Goal: Register for event/course

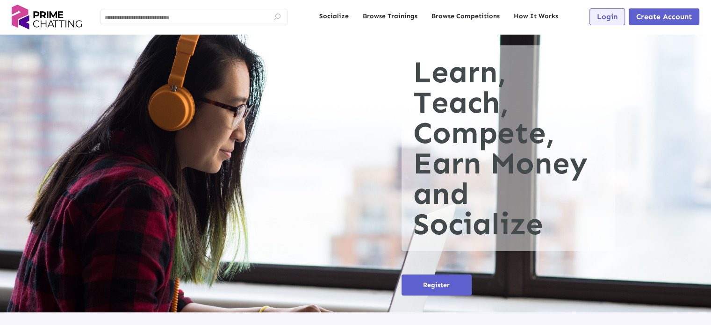
click at [612, 21] on span "Login" at bounding box center [607, 16] width 21 height 9
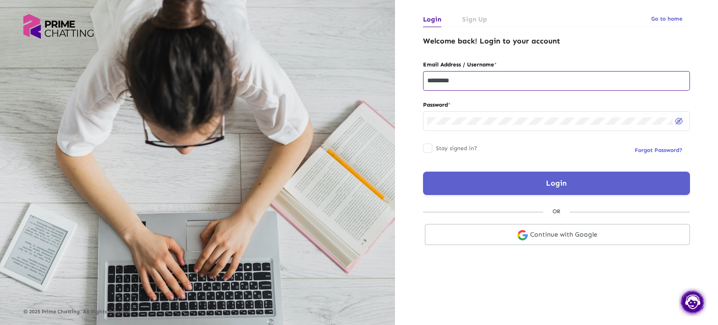
click at [465, 77] on input "*********" at bounding box center [556, 80] width 258 height 7
type input "********"
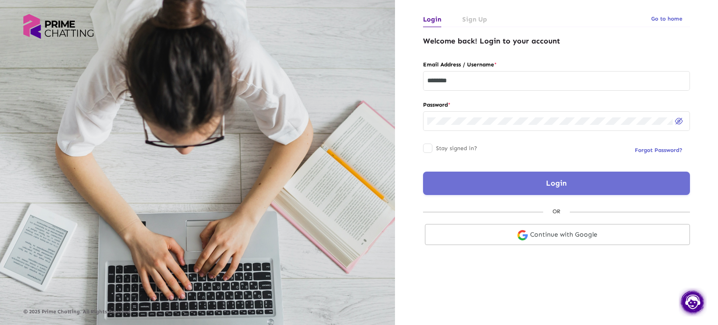
click at [480, 183] on button "Login" at bounding box center [556, 183] width 267 height 23
click at [541, 186] on button "Login" at bounding box center [556, 183] width 267 height 23
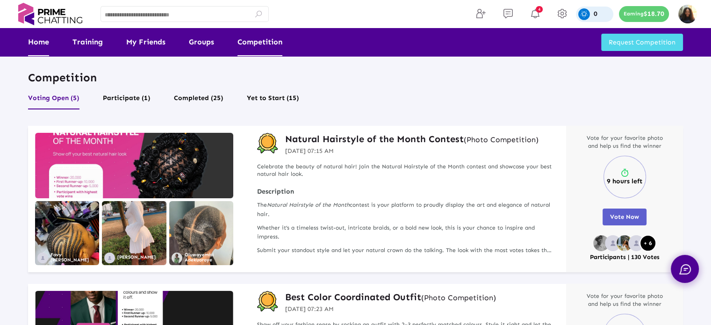
click at [33, 42] on link "Home" at bounding box center [38, 42] width 21 height 28
click at [114, 103] on button "Participate (1)" at bounding box center [127, 101] width 48 height 18
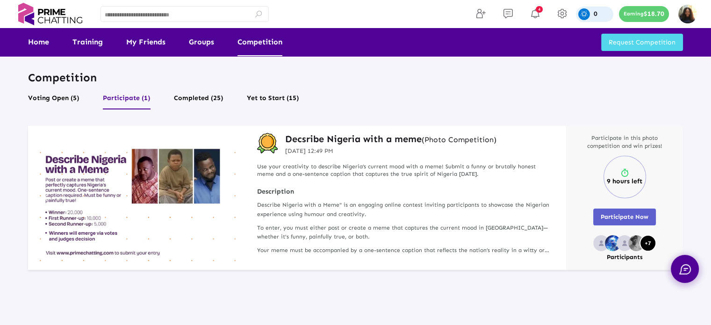
click at [618, 211] on button "Participate Now" at bounding box center [624, 216] width 63 height 17
click at [641, 213] on span "Participate Now" at bounding box center [624, 216] width 48 height 7
click at [605, 218] on span "Participate Now" at bounding box center [624, 216] width 48 height 7
click at [634, 220] on span "Participate Now" at bounding box center [624, 216] width 48 height 7
click at [379, 141] on h3 "Decsribe Nigeria with a meme (Photo Competition)" at bounding box center [390, 139] width 211 height 12
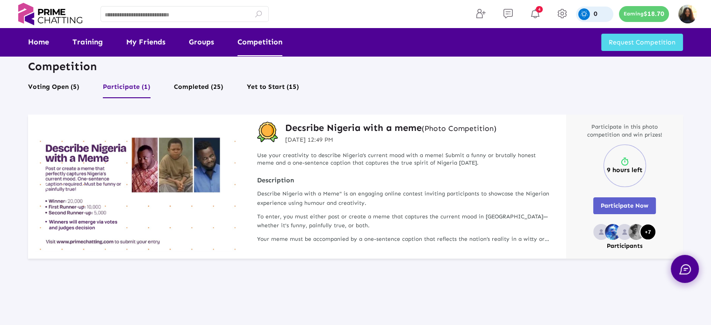
scroll to position [12, 0]
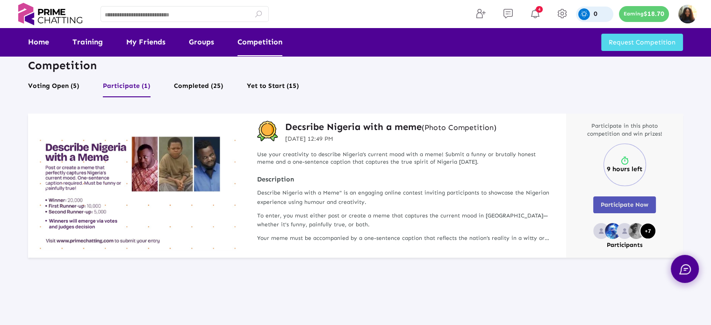
click at [611, 201] on span "Participate Now" at bounding box center [624, 204] width 48 height 7
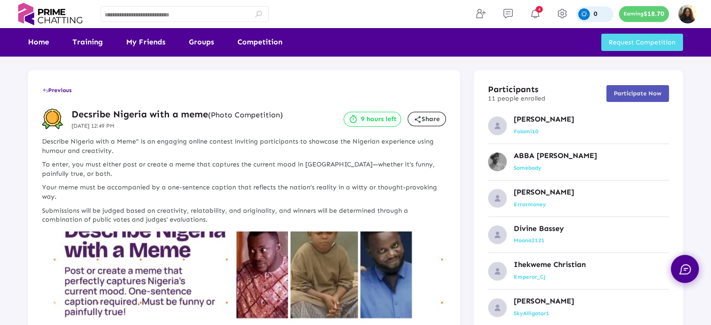
click at [629, 99] on button "Participate Now" at bounding box center [637, 93] width 63 height 17
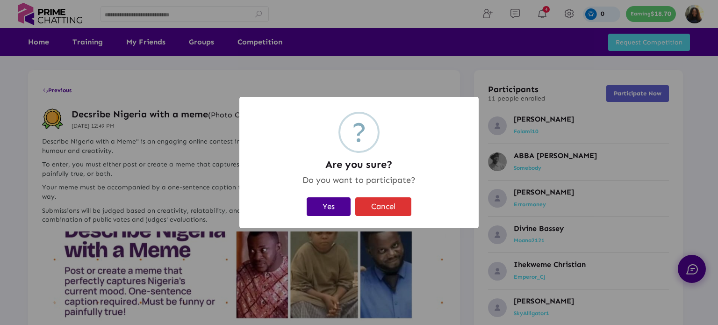
click at [347, 202] on button "Yes" at bounding box center [329, 206] width 44 height 19
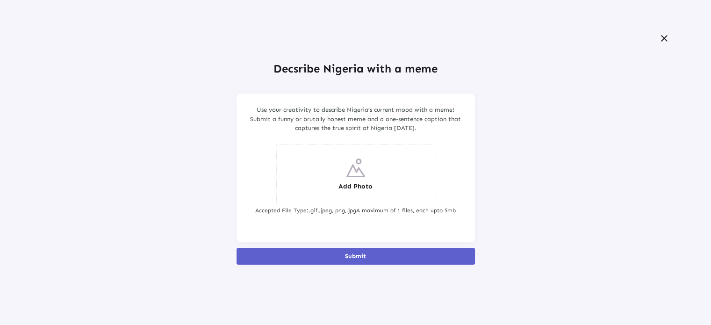
click at [383, 170] on input "Add Photo" at bounding box center [356, 175] width 158 height 60
type input "**********"
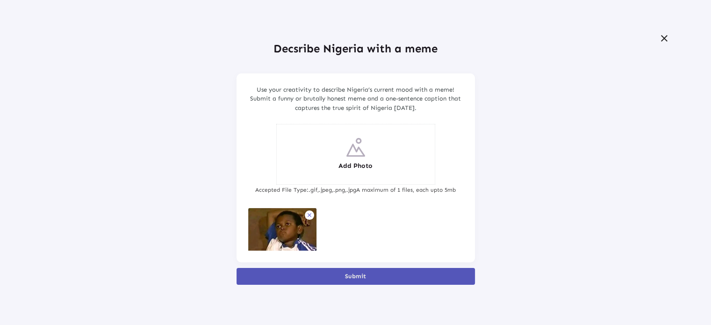
click at [333, 272] on button "Submit" at bounding box center [355, 276] width 238 height 17
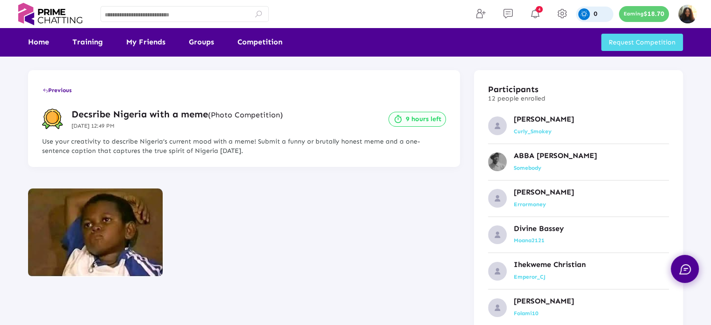
click at [50, 85] on button "Previous" at bounding box center [57, 90] width 30 height 17
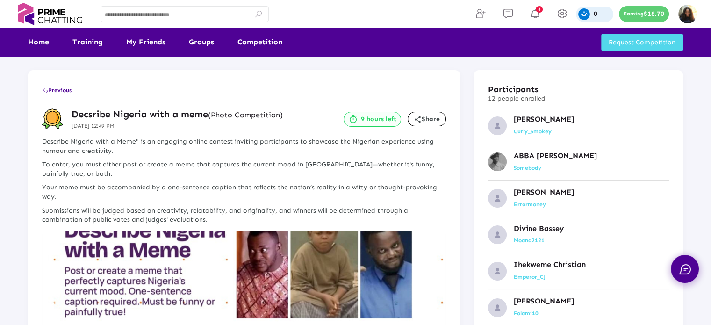
click at [53, 94] on button "Previous" at bounding box center [57, 90] width 30 height 17
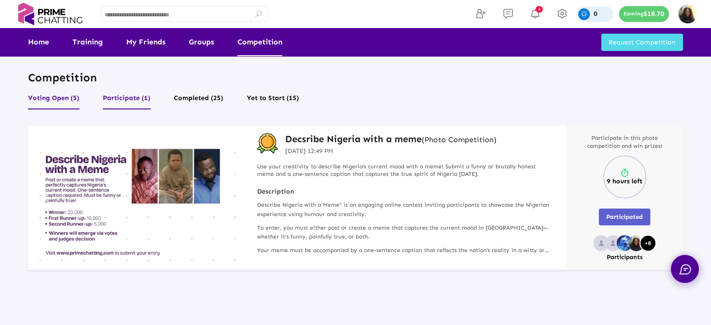
click at [75, 101] on button "Voting Open (5)" at bounding box center [53, 101] width 51 height 18
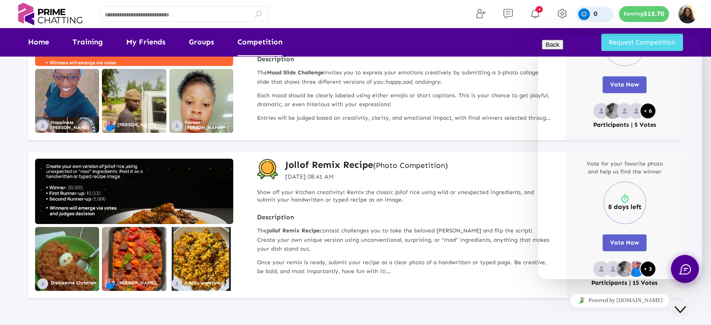
scroll to position [606, 0]
click at [679, 304] on div "Close Chat This icon closes the chat window." at bounding box center [679, 309] width 11 height 11
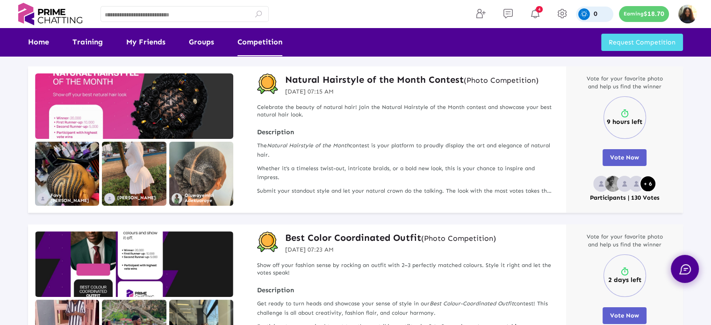
scroll to position [0, 0]
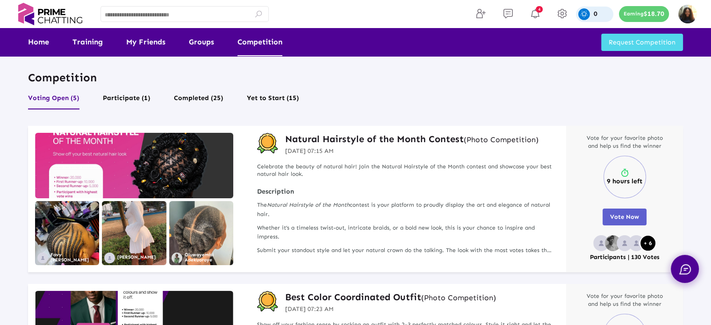
click at [354, 143] on h3 "Natural Hairstyle of the Month Contest (Photo Competition)" at bounding box center [411, 139] width 253 height 12
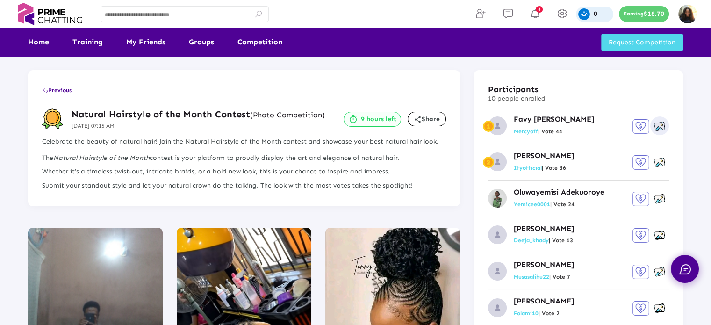
click at [657, 129] on img at bounding box center [659, 127] width 11 height 12
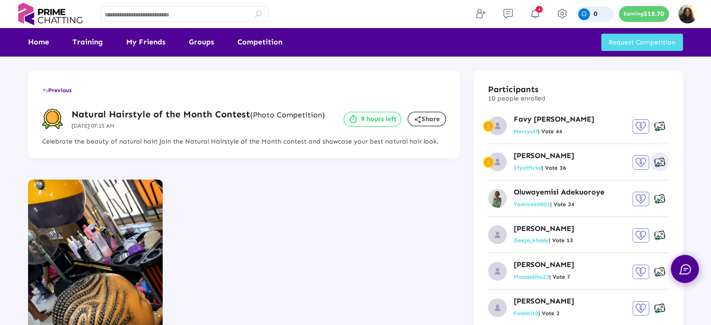
click at [655, 164] on img at bounding box center [659, 163] width 11 height 12
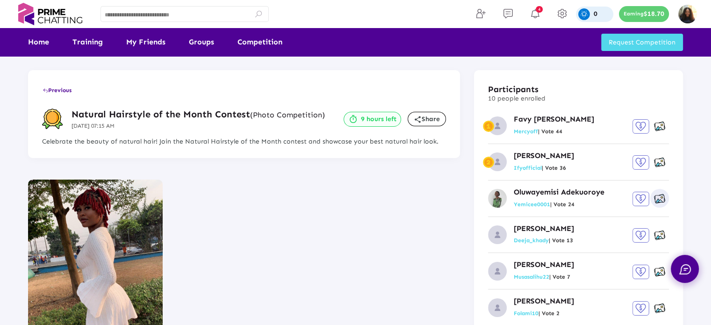
click at [661, 198] on img at bounding box center [659, 199] width 11 height 12
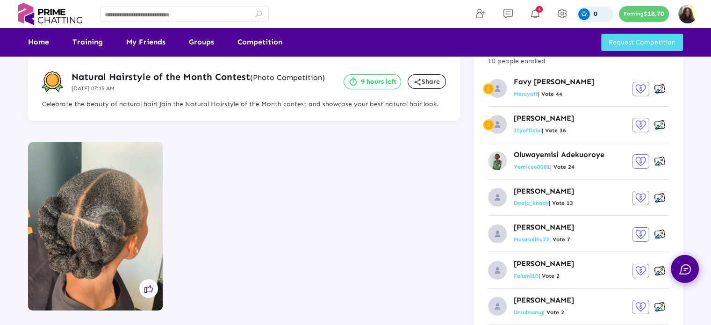
scroll to position [37, 0]
click at [658, 193] on img at bounding box center [659, 198] width 11 height 12
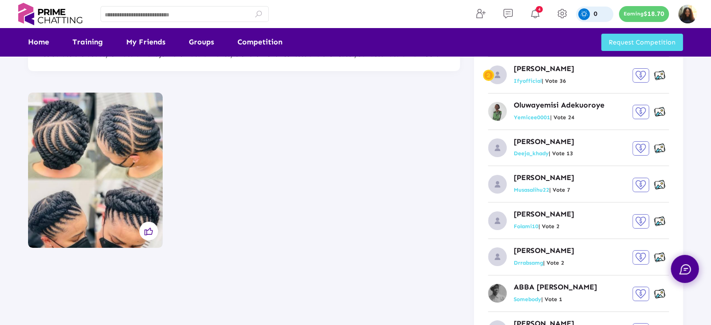
scroll to position [92, 0]
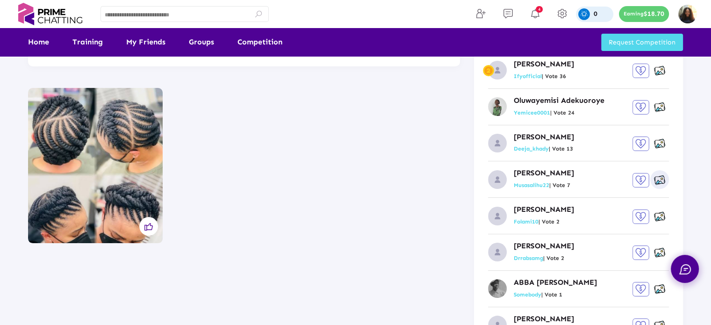
click at [657, 180] on img at bounding box center [659, 180] width 11 height 12
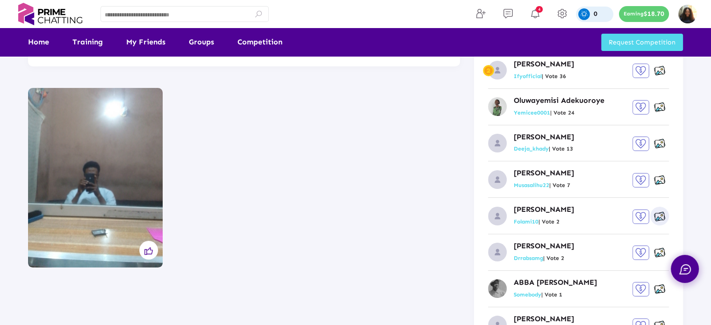
click at [654, 216] on img at bounding box center [659, 217] width 11 height 12
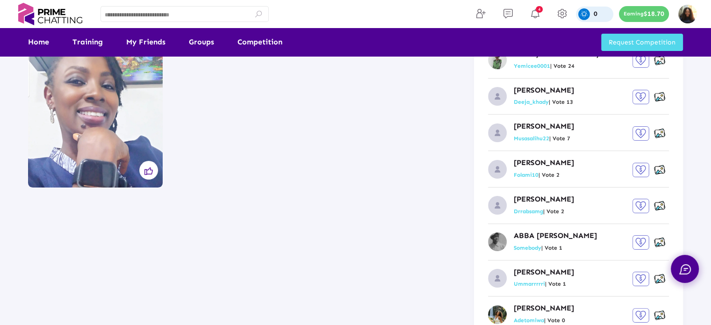
scroll to position [142, 0]
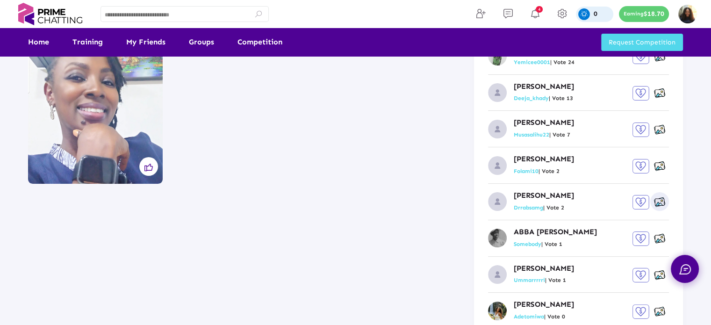
click at [656, 194] on button at bounding box center [659, 201] width 19 height 19
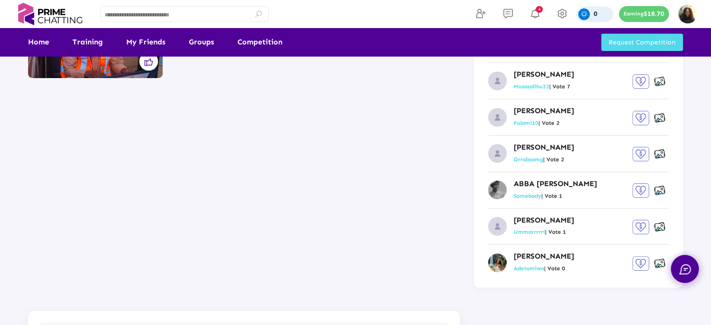
scroll to position [193, 0]
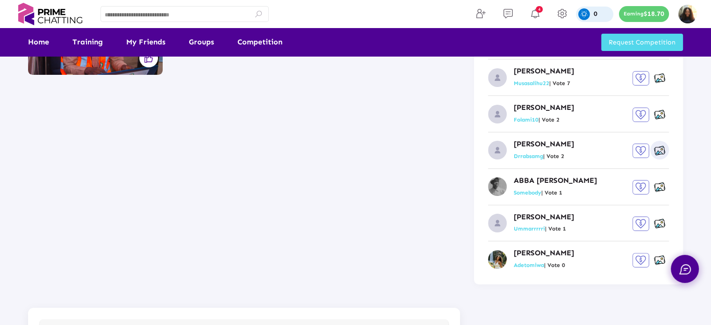
click at [661, 153] on img at bounding box center [659, 151] width 11 height 12
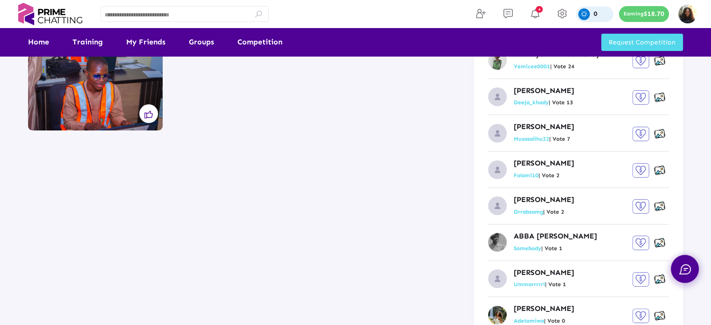
scroll to position [137, 0]
click at [659, 246] on img at bounding box center [659, 243] width 11 height 12
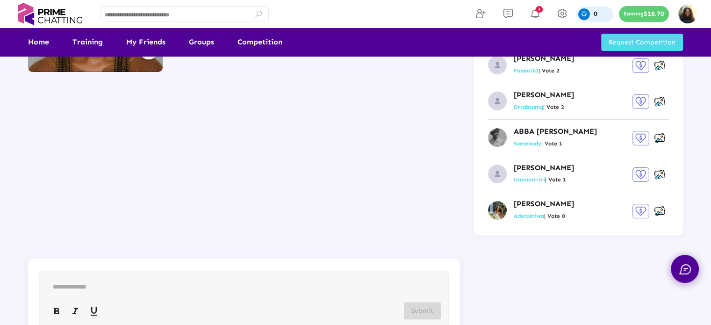
scroll to position [246, 0]
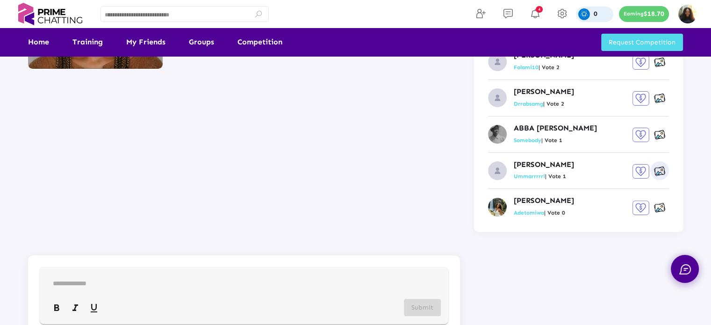
click at [657, 175] on img at bounding box center [659, 171] width 11 height 12
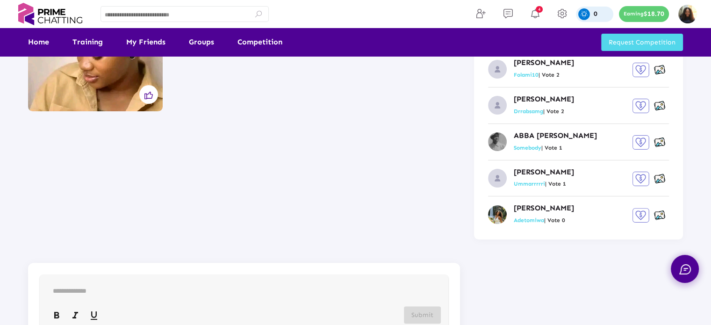
scroll to position [239, 0]
click at [657, 214] on img at bounding box center [659, 215] width 11 height 12
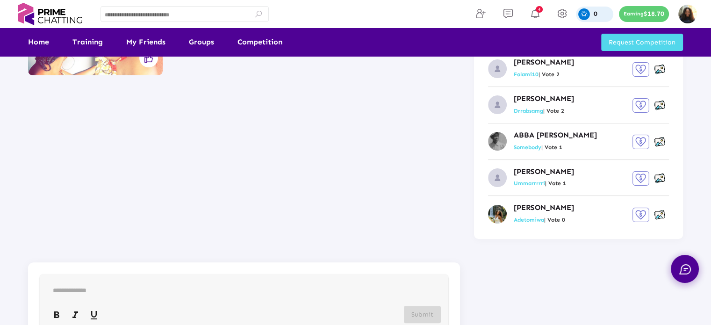
scroll to position [0, 0]
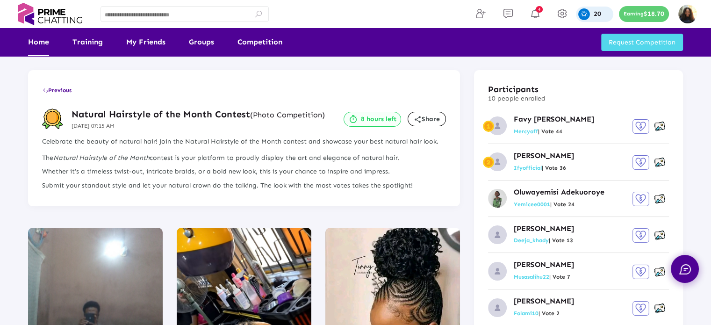
click at [43, 42] on link "Home" at bounding box center [38, 42] width 21 height 28
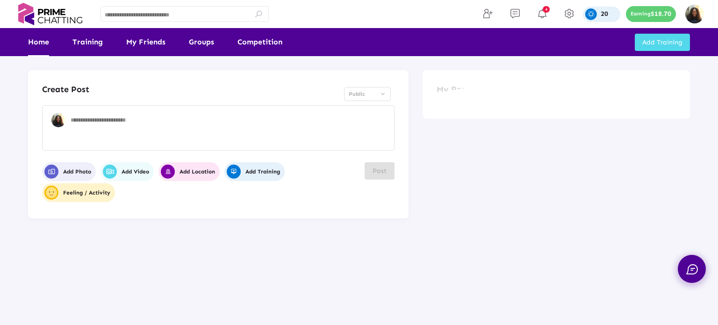
click at [603, 15] on p "20" at bounding box center [603, 14] width 7 height 7
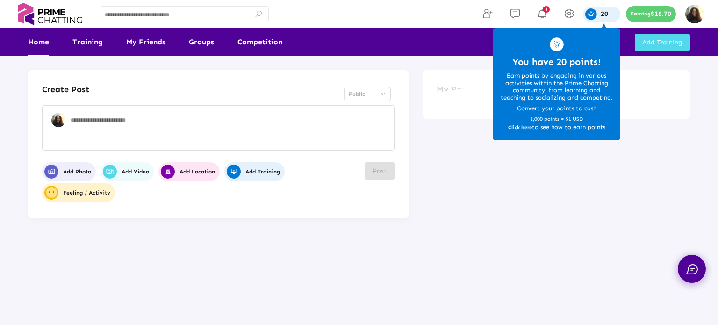
click at [525, 129] on span "Click here" at bounding box center [520, 127] width 24 height 7
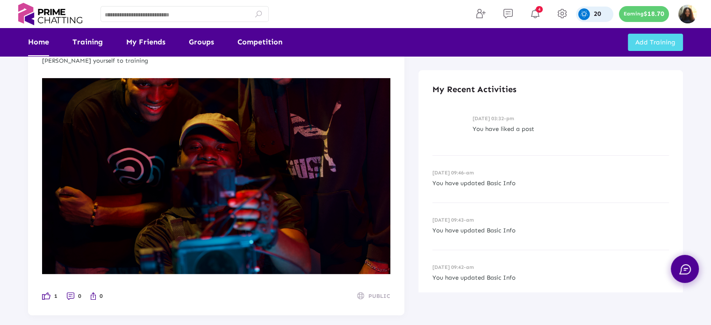
scroll to position [234, 0]
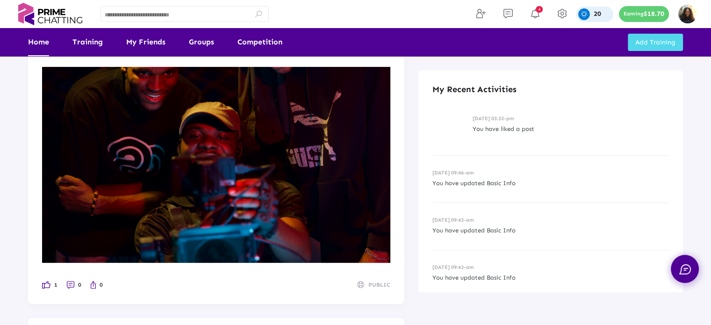
click at [41, 286] on div "Favour Samuel 21-08-2025 12:54-PM Gove yourself to training 1 0 0 PUBLIC" at bounding box center [216, 151] width 376 height 305
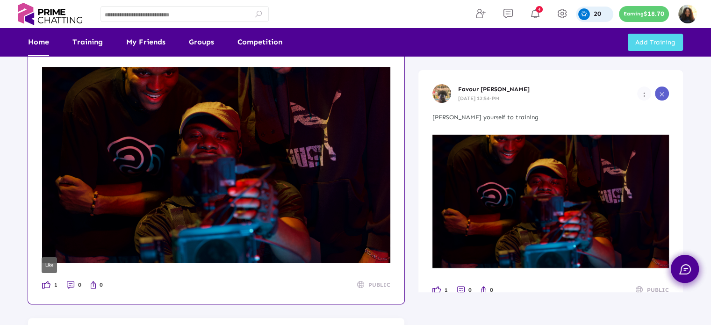
click at [48, 284] on img at bounding box center [46, 284] width 8 height 7
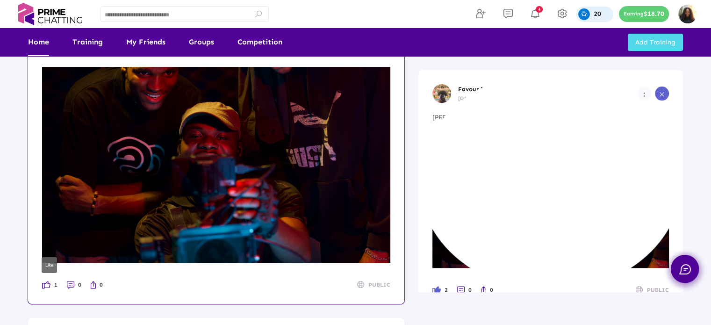
click at [45, 286] on img at bounding box center [46, 284] width 8 height 7
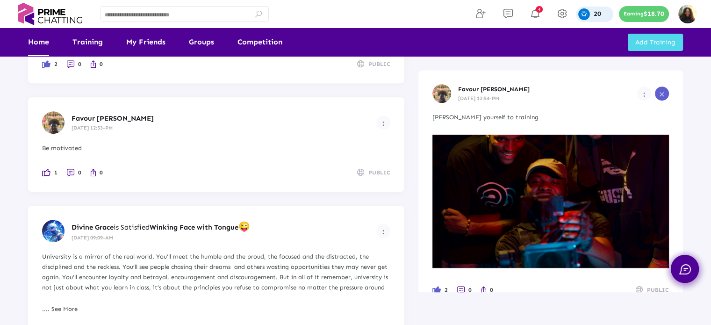
scroll to position [449, 0]
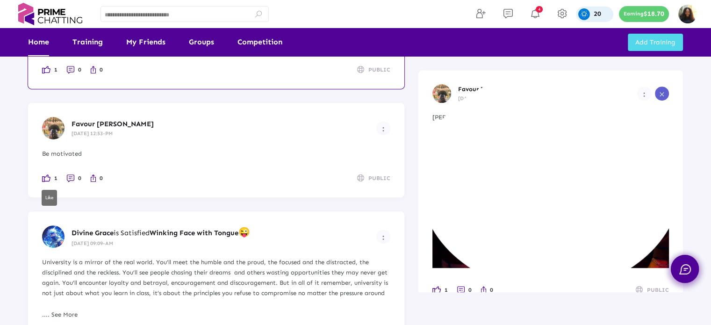
click at [44, 177] on img at bounding box center [46, 177] width 8 height 7
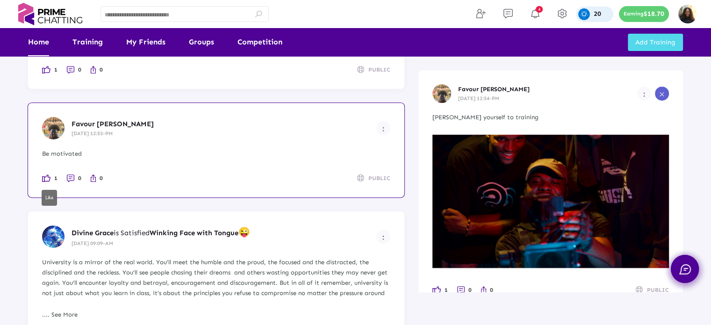
click at [47, 181] on img at bounding box center [46, 177] width 8 height 7
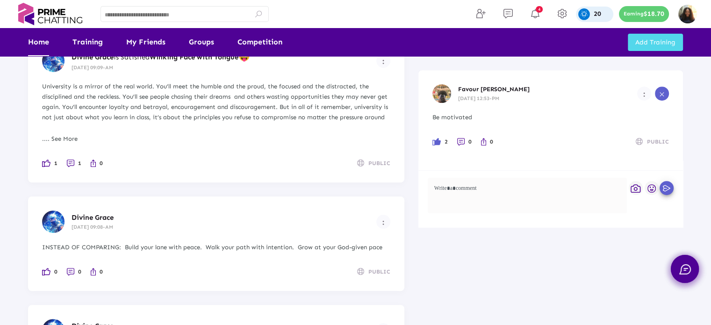
scroll to position [625, 0]
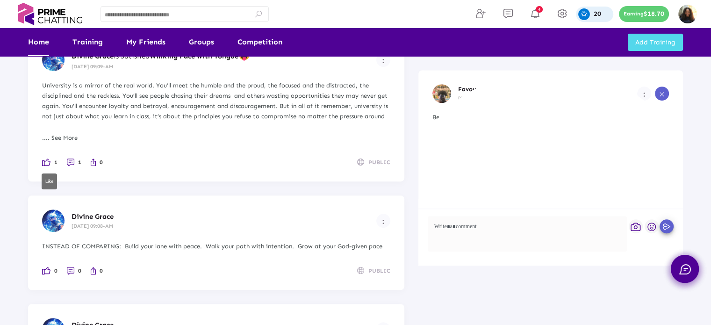
click at [47, 160] on img at bounding box center [46, 161] width 8 height 7
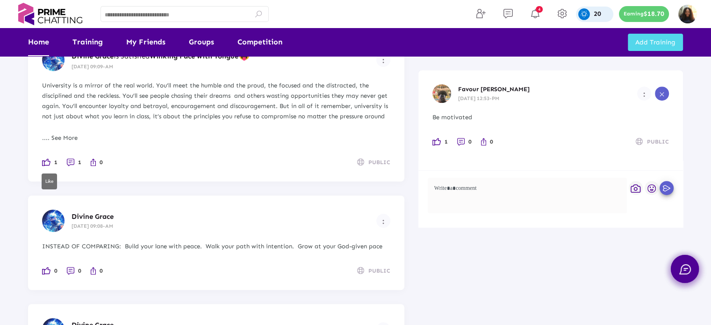
click at [45, 161] on img at bounding box center [46, 161] width 8 height 7
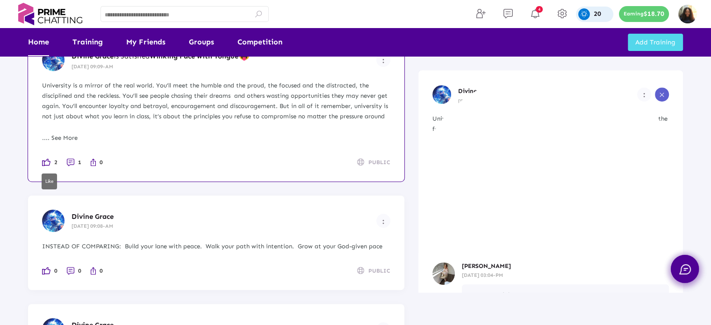
click at [43, 160] on img at bounding box center [46, 161] width 8 height 7
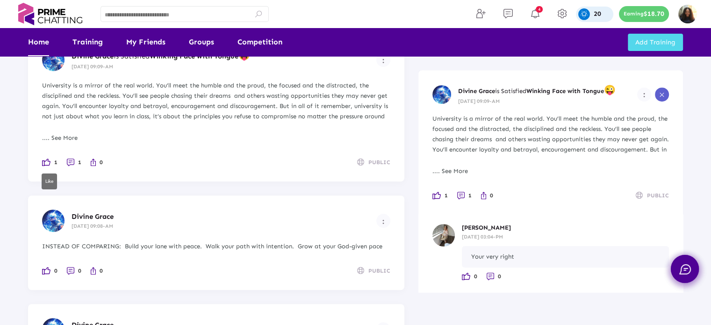
click at [46, 161] on img at bounding box center [46, 161] width 8 height 7
